Goal: Task Accomplishment & Management: Use online tool/utility

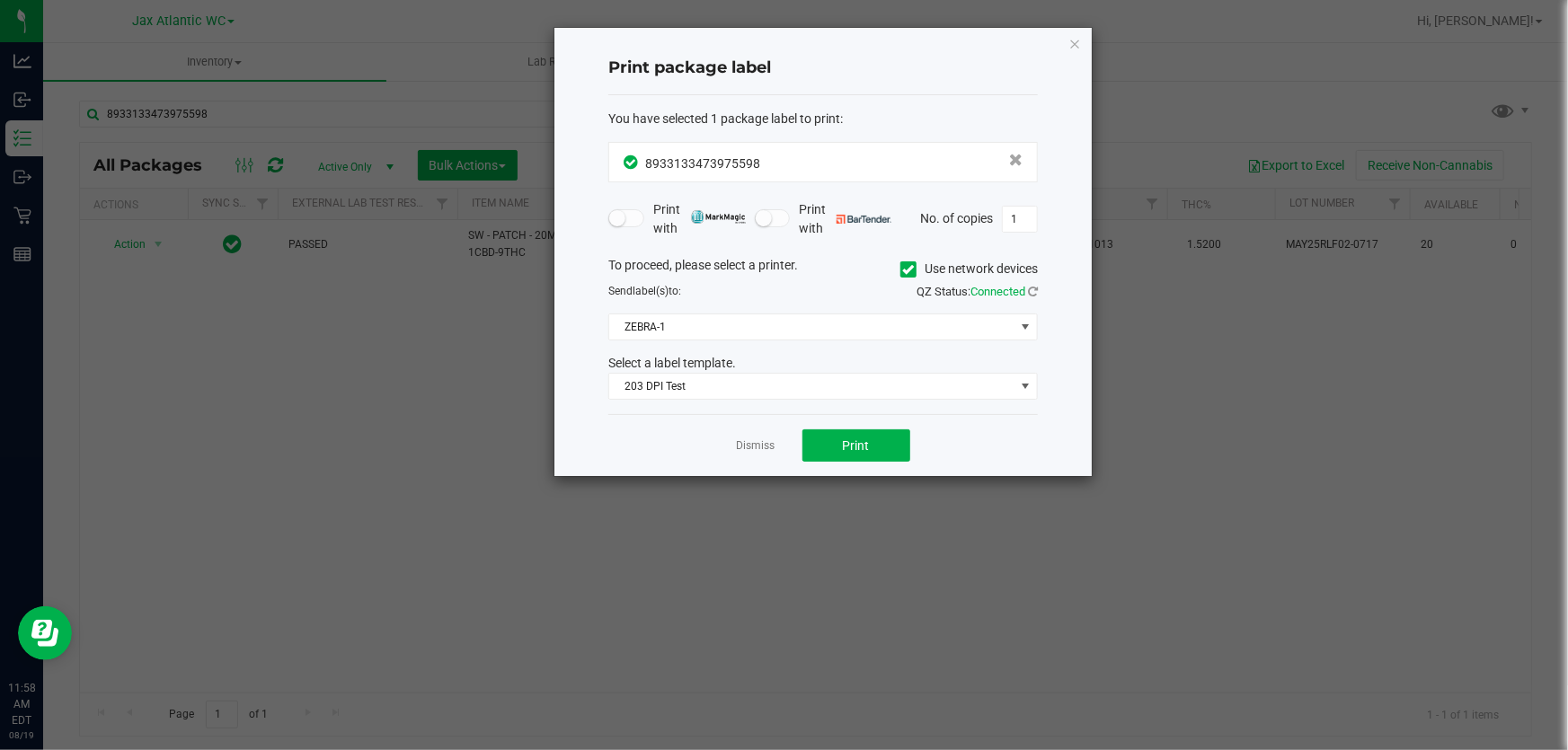
click at [753, 445] on link "Dismiss" at bounding box center [756, 445] width 39 height 15
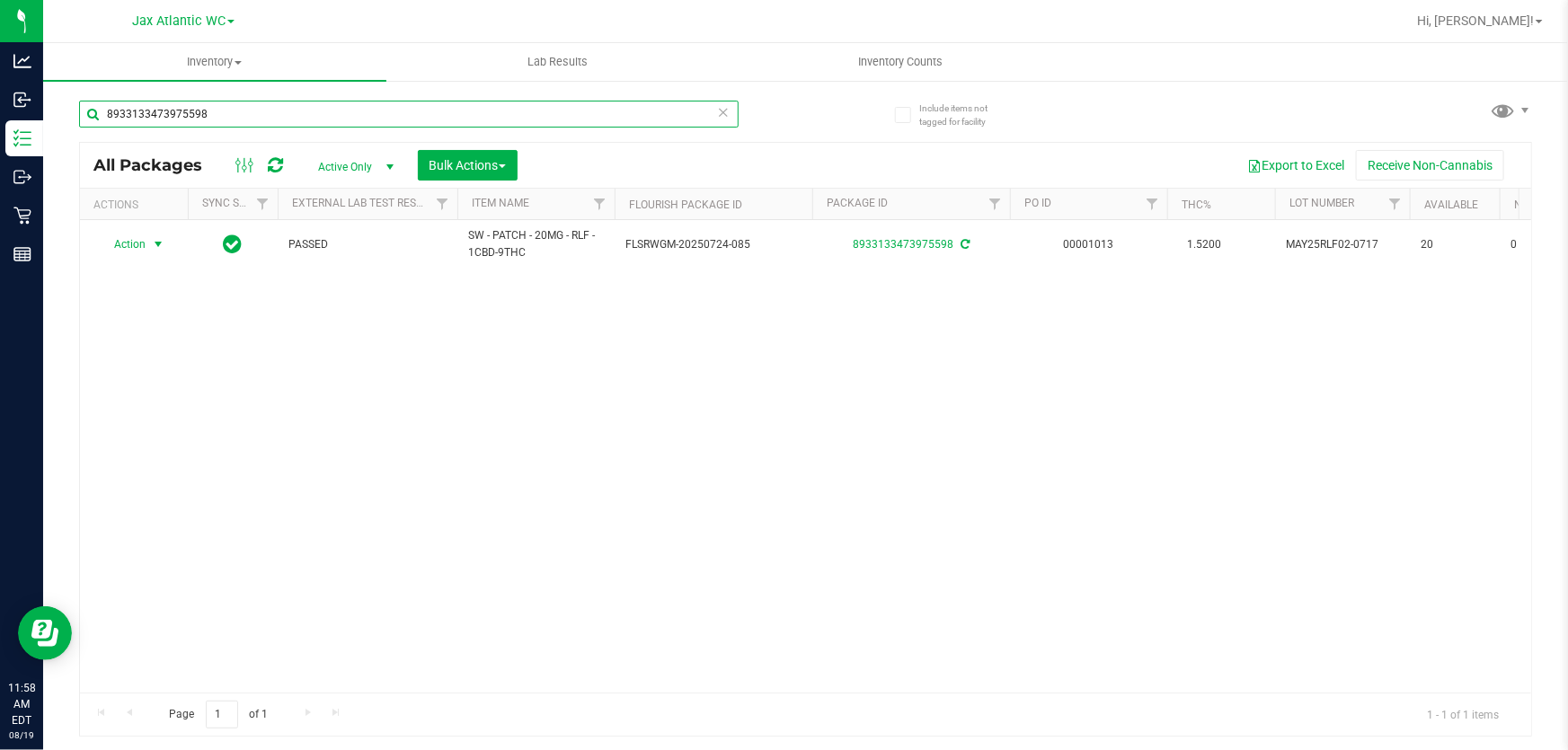
click at [274, 115] on input "8933133473975598" at bounding box center [409, 115] width 660 height 27
click at [273, 115] on input "8933133473975598" at bounding box center [409, 115] width 660 height 27
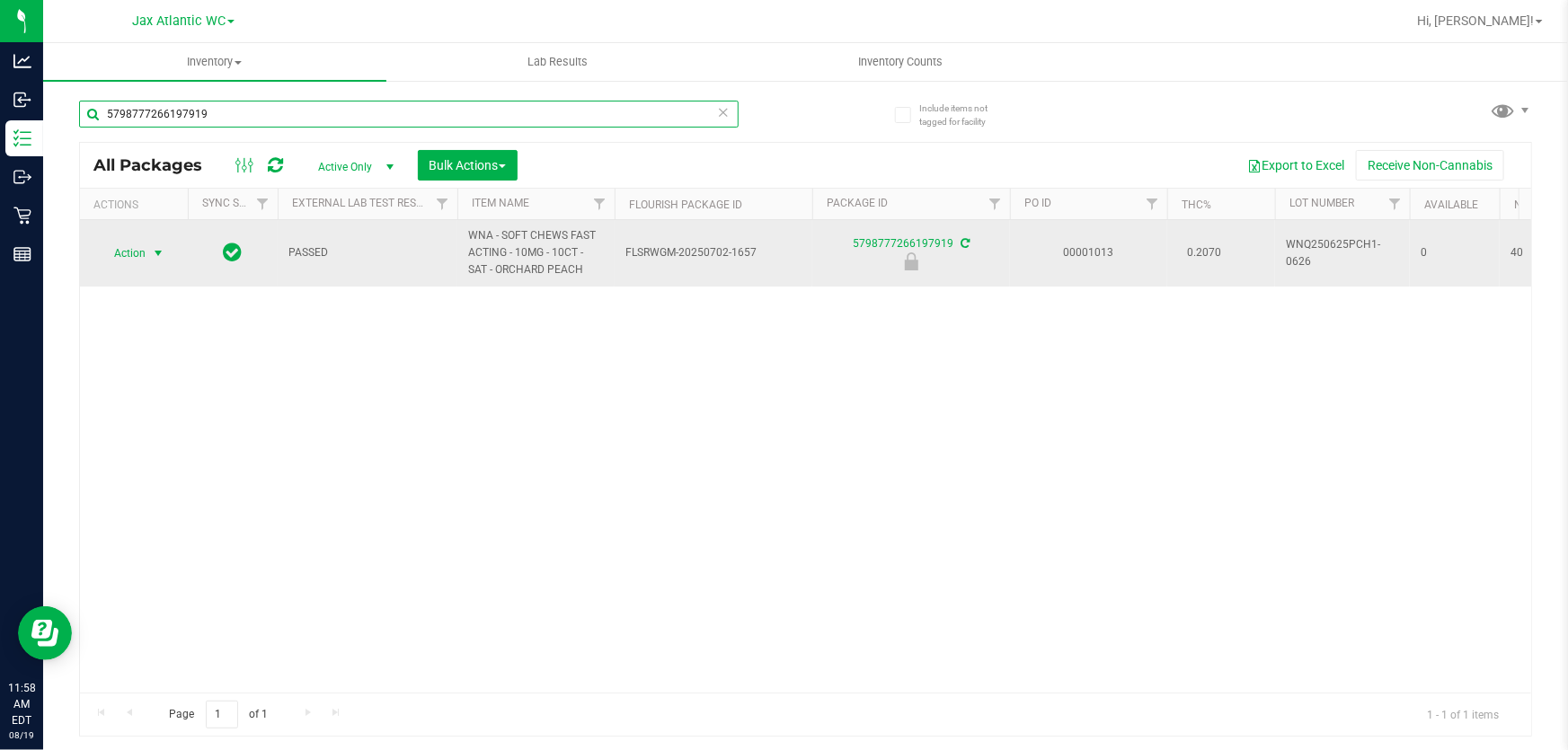
type input "5798777266197919"
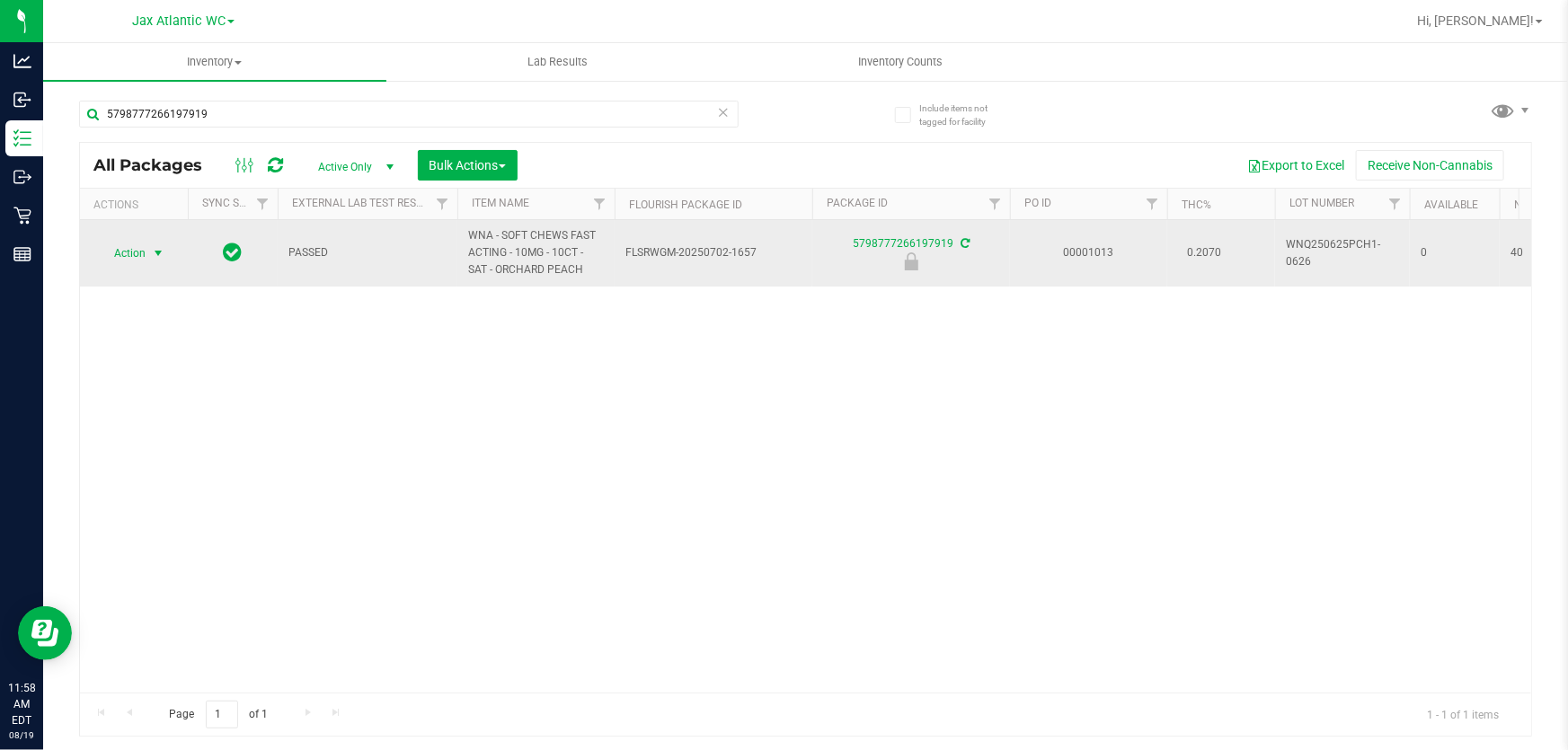
click at [144, 253] on span "Action" at bounding box center [122, 254] width 48 height 25
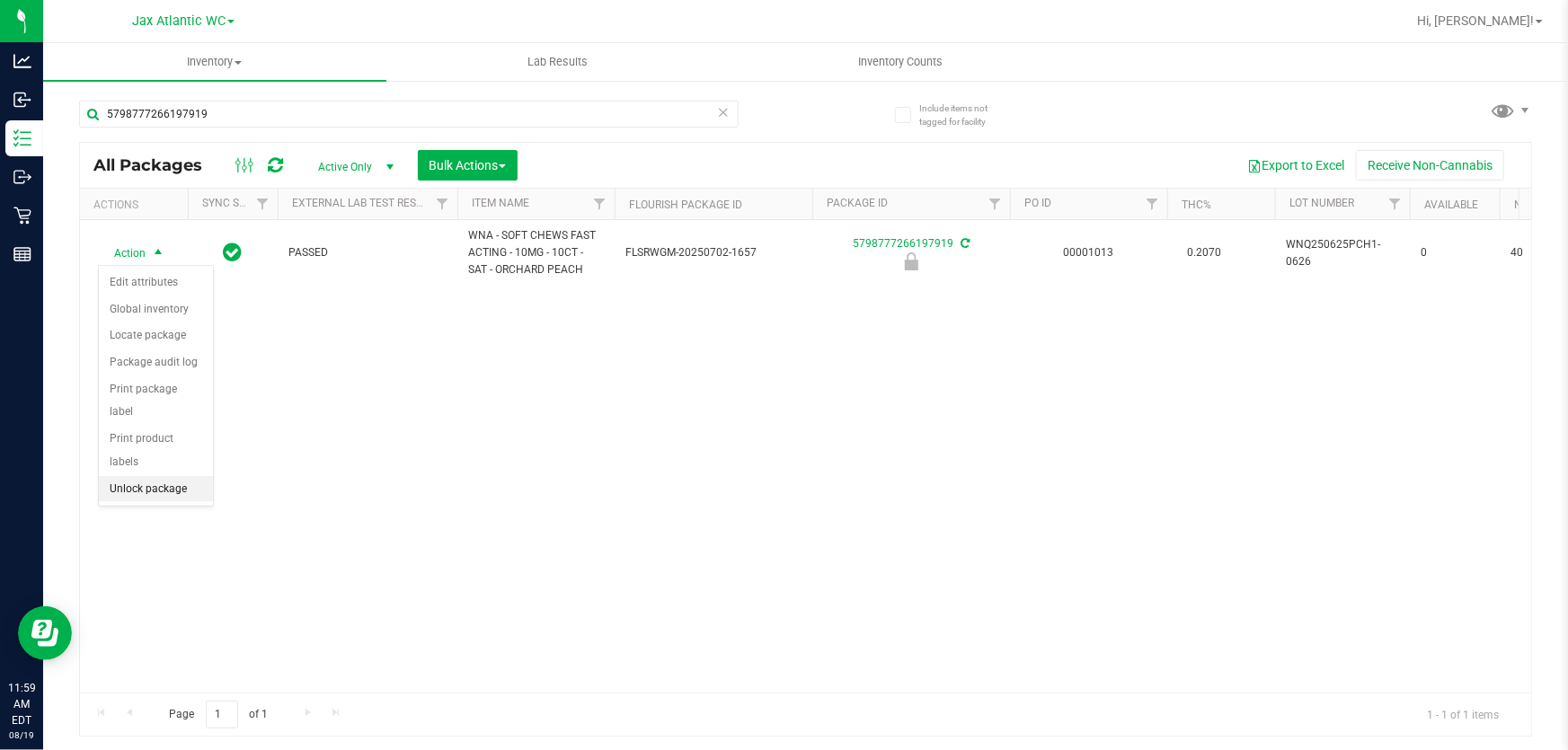
click at [135, 476] on li "Unlock package" at bounding box center [156, 490] width 115 height 27
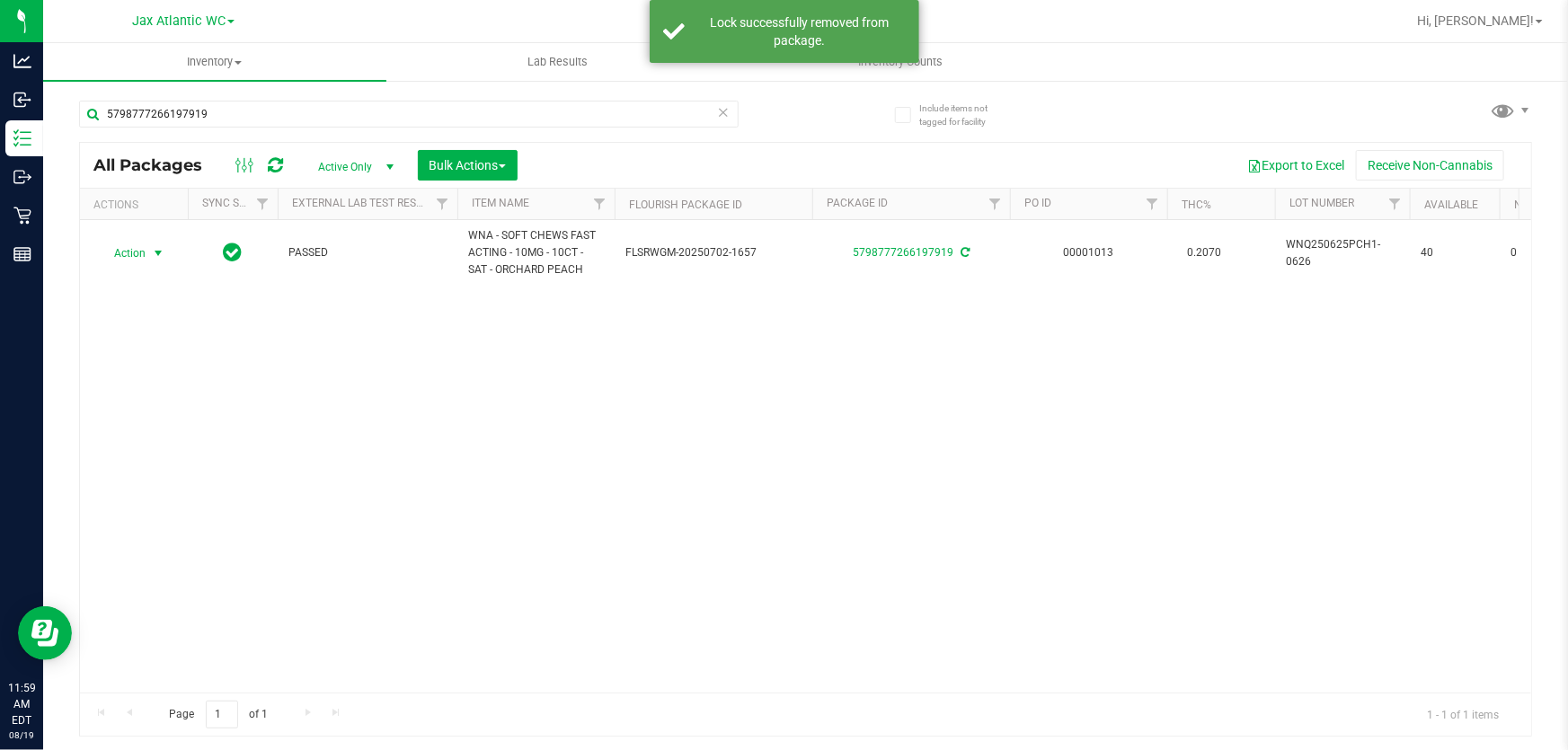
click at [159, 254] on span "select" at bounding box center [158, 254] width 15 height 15
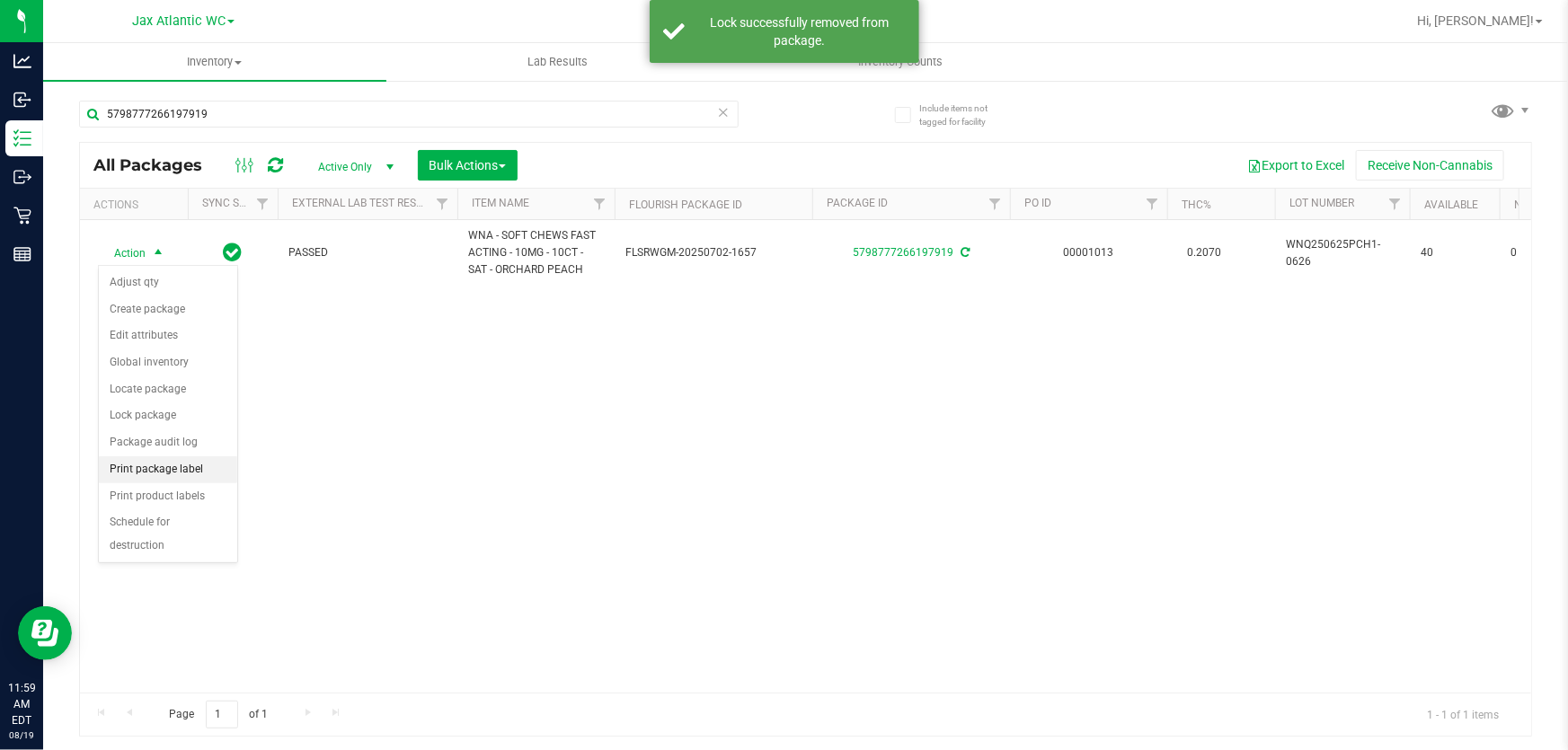
click at [193, 476] on li "Print package label" at bounding box center [168, 470] width 138 height 27
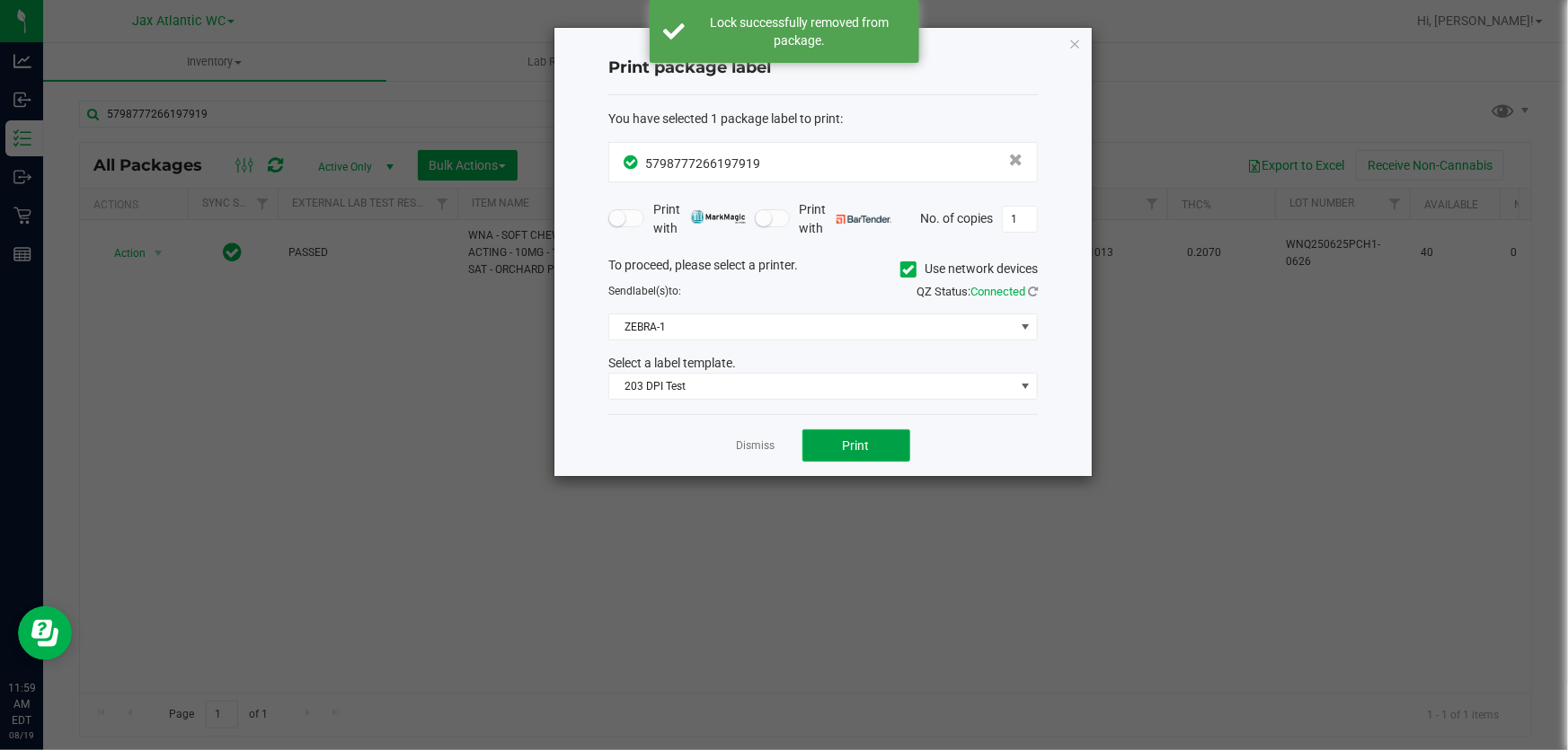
click at [847, 448] on span "Print" at bounding box center [856, 445] width 27 height 15
